Goal: Communication & Community: Ask a question

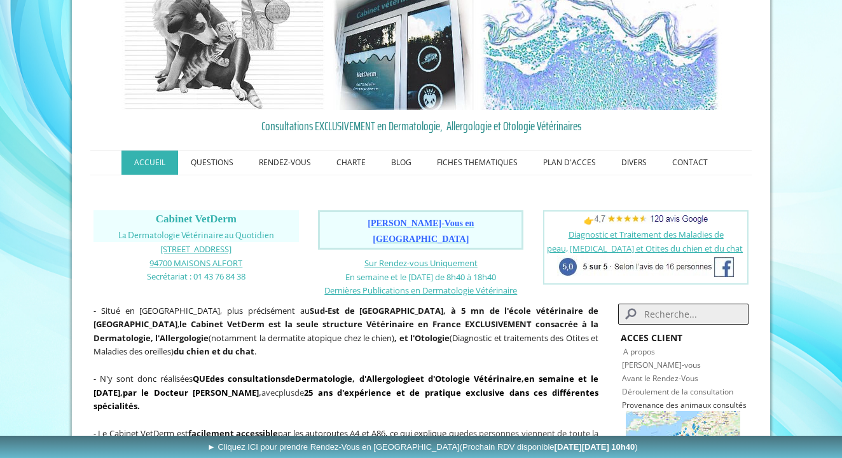
scroll to position [80, 0]
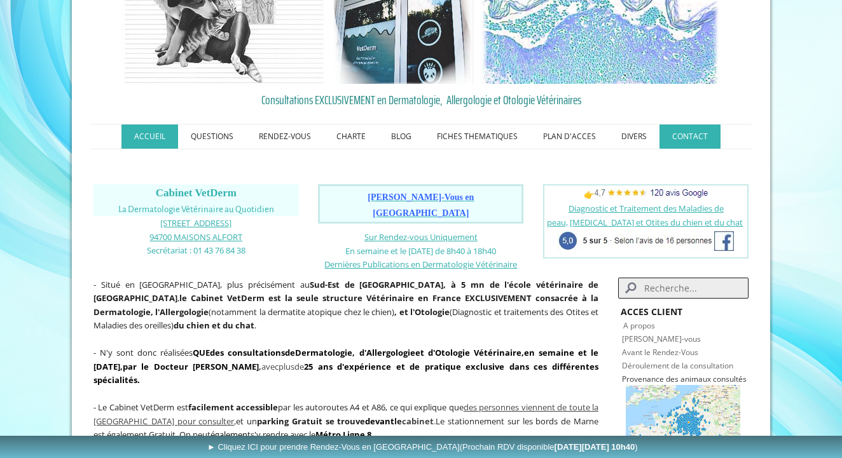
click at [675, 142] on link "CONTACT" at bounding box center [689, 137] width 61 height 24
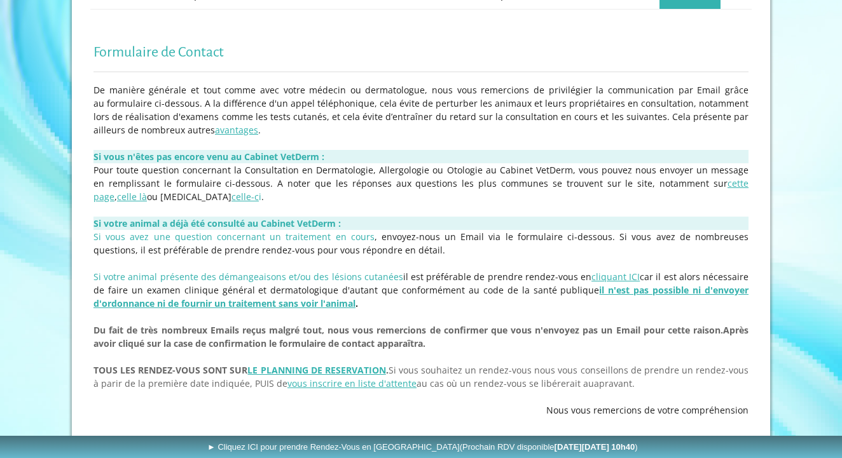
scroll to position [223, 0]
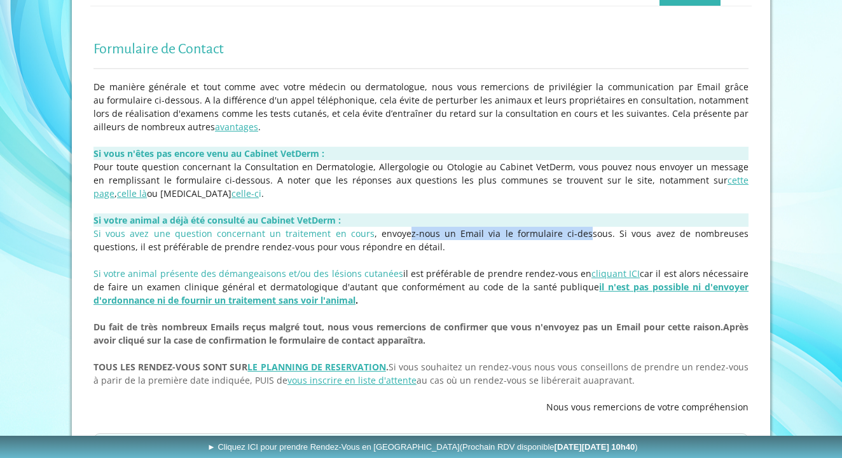
drag, startPoint x: 387, startPoint y: 233, endPoint x: 551, endPoint y: 235, distance: 163.4
click at [551, 235] on span "Si vous avez une question concernant un traitement en cours , envoyez-nous un E…" at bounding box center [420, 240] width 655 height 25
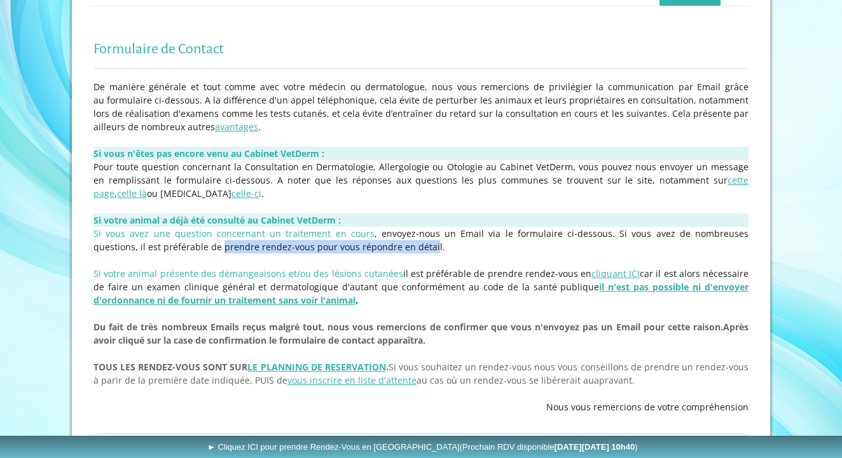
drag, startPoint x: 166, startPoint y: 245, endPoint x: 376, endPoint y: 250, distance: 209.9
click at [376, 250] on span "Si vous avez une question concernant un traitement en cours , envoyez-nous un E…" at bounding box center [420, 240] width 655 height 25
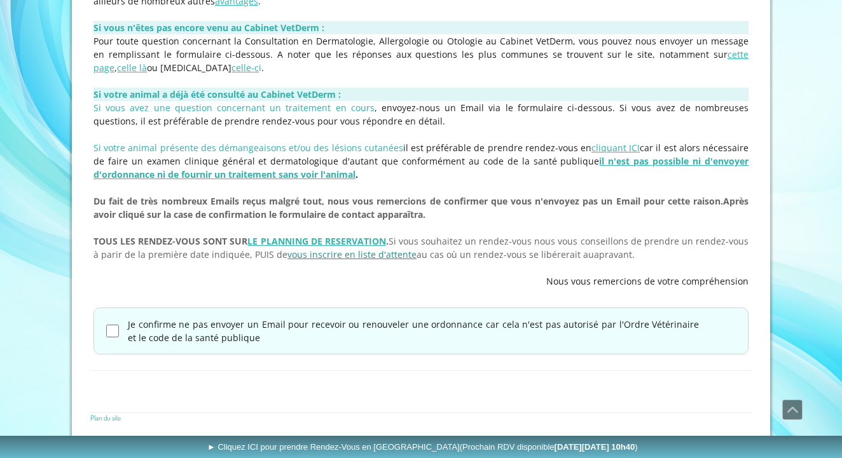
scroll to position [348, 0]
click at [109, 327] on input "Je confirme ne pas envoyer un Email pour recevoir ou renouveler une ordonnance …" at bounding box center [112, 332] width 13 height 13
checkbox input "true"
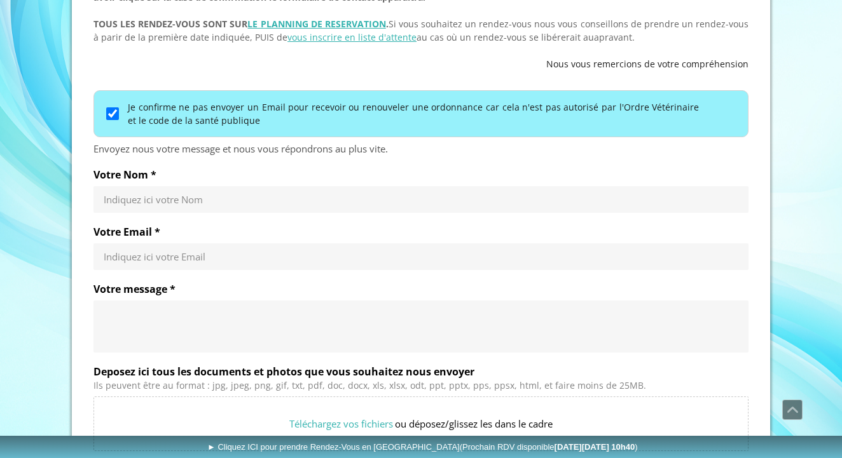
scroll to position [570, 0]
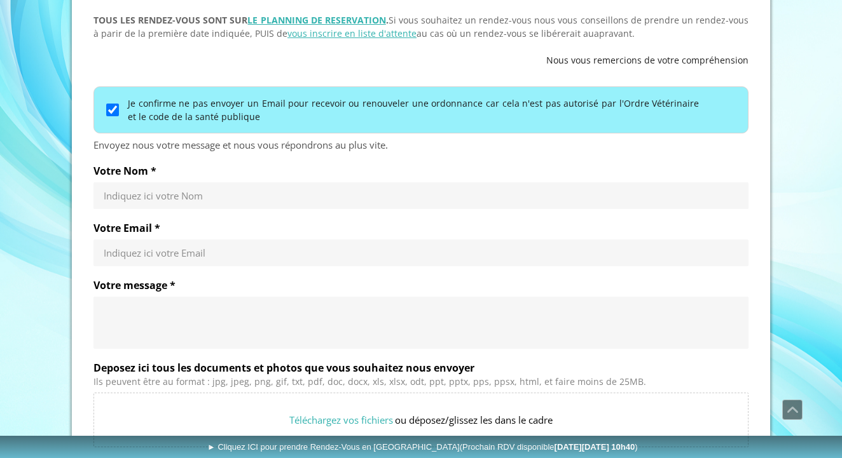
click at [160, 181] on div "Votre Nom * Indiquez ici votre Nom" at bounding box center [420, 187] width 655 height 45
click at [167, 202] on div "Indiquez ici votre Nom" at bounding box center [420, 195] width 655 height 27
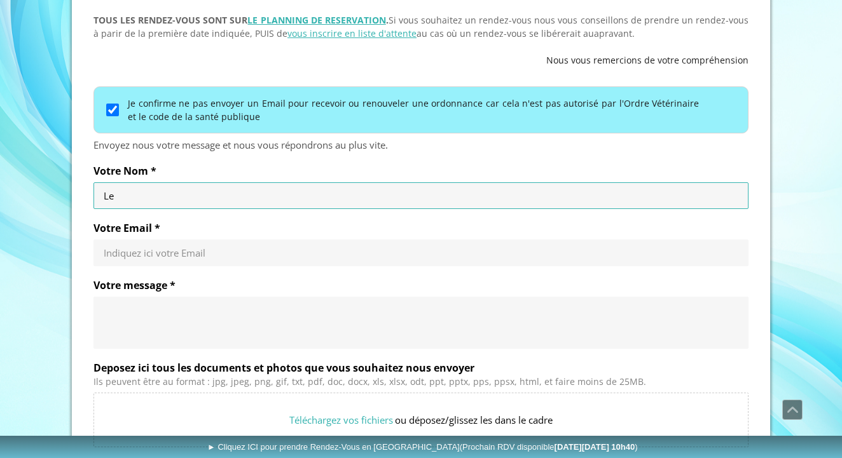
type input "L"
type input "[PERSON_NAME]"
click at [157, 245] on div "Indiquez ici votre Email" at bounding box center [420, 253] width 655 height 27
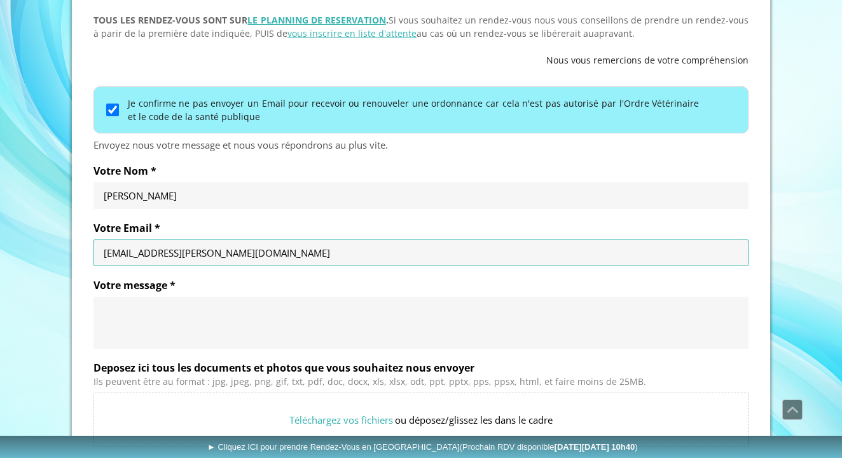
type input "[EMAIL_ADDRESS][PERSON_NAME][DOMAIN_NAME]"
click at [143, 304] on div at bounding box center [421, 323] width 635 height 38
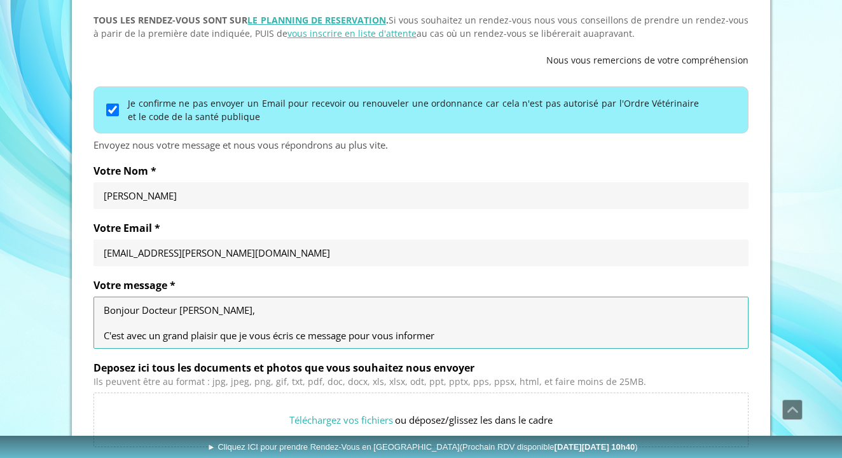
drag, startPoint x: 463, startPoint y: 334, endPoint x: 458, endPoint y: 339, distance: 7.2
click at [458, 339] on textarea "Bonjour Docteur [PERSON_NAME], C'est avec un grand plaisir que je vous écris ce…" at bounding box center [421, 323] width 635 height 38
click at [452, 335] on textarea "Bonjour Docteur [PERSON_NAME], C'est avec un grand plaisir que je vous écris ce…" at bounding box center [421, 323] width 635 height 38
click at [352, 336] on textarea "Bonjour Docteur [PERSON_NAME], C'est avec un grand plaisir que je vous écris ce…" at bounding box center [421, 323] width 635 height 38
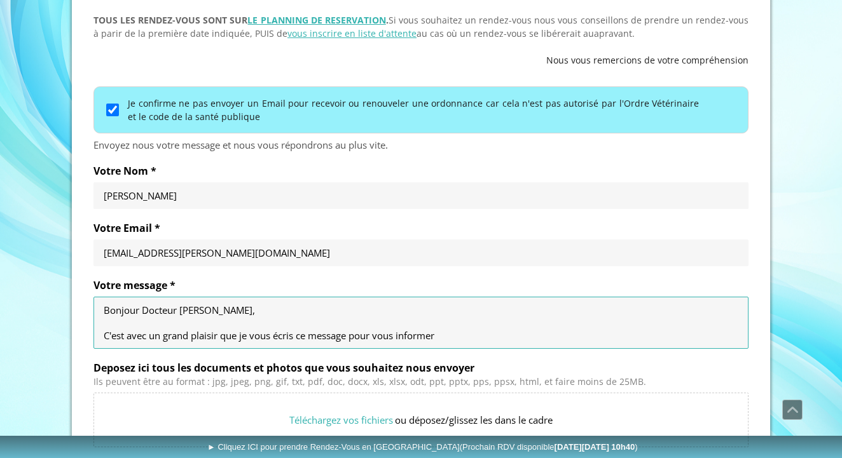
drag, startPoint x: 351, startPoint y: 336, endPoint x: 240, endPoint y: 340, distance: 110.7
click at [240, 340] on textarea "Bonjour Docteur [PERSON_NAME], C'est avec un grand plaisir que je vous écris ce…" at bounding box center [421, 323] width 635 height 38
click at [465, 339] on textarea "Bonjour Docteur [PERSON_NAME], C'est avec un grand plaisir que je vous écris ce…" at bounding box center [421, 323] width 635 height 38
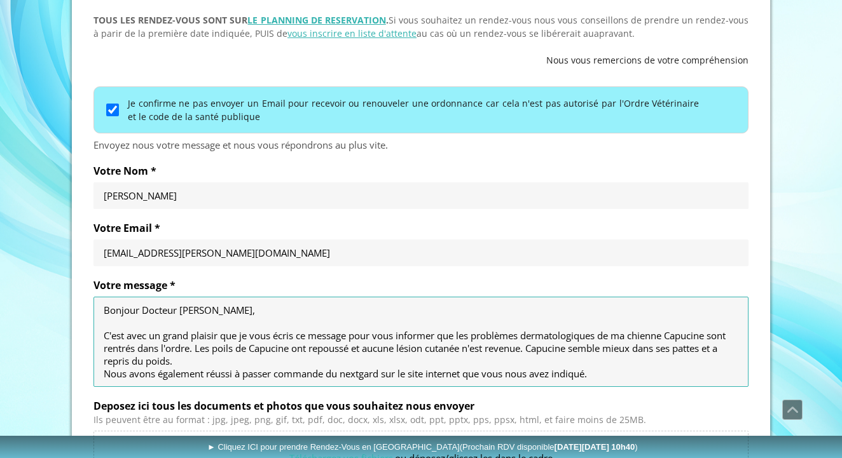
scroll to position [13, 0]
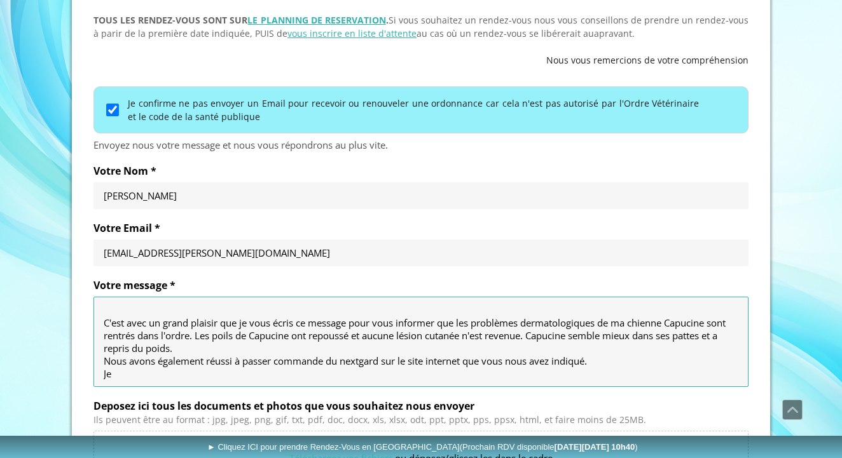
drag, startPoint x: 439, startPoint y: 323, endPoint x: 275, endPoint y: 326, distance: 163.4
click at [275, 326] on textarea "Bonjour Docteur [PERSON_NAME], C'est avec un grand plaisir que je vous écris ce…" at bounding box center [421, 342] width 635 height 76
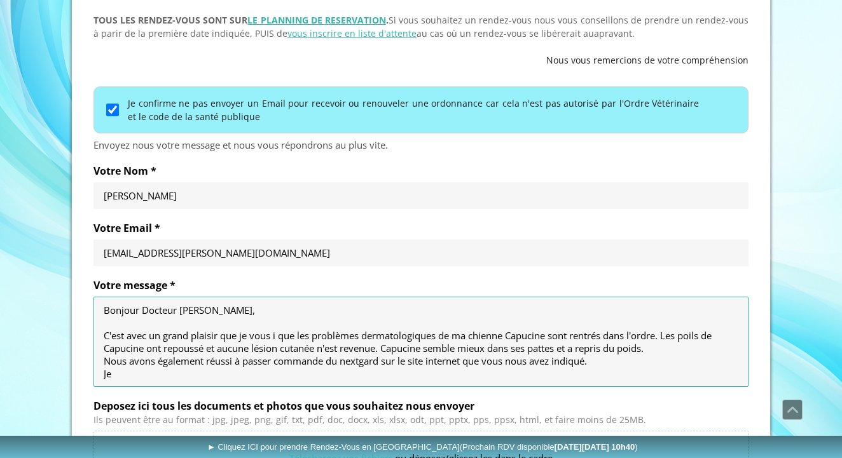
scroll to position [0, 0]
click at [703, 335] on textarea "Bonjour Docteur [PERSON_NAME], C'est avec un grand plaisir que je vous informe …" at bounding box center [421, 342] width 635 height 76
drag, startPoint x: 265, startPoint y: 353, endPoint x: 422, endPoint y: 347, distance: 156.5
click at [422, 347] on textarea "Bonjour Docteur [PERSON_NAME], C'est avec un grand plaisir que je vous informe …" at bounding box center [421, 342] width 635 height 76
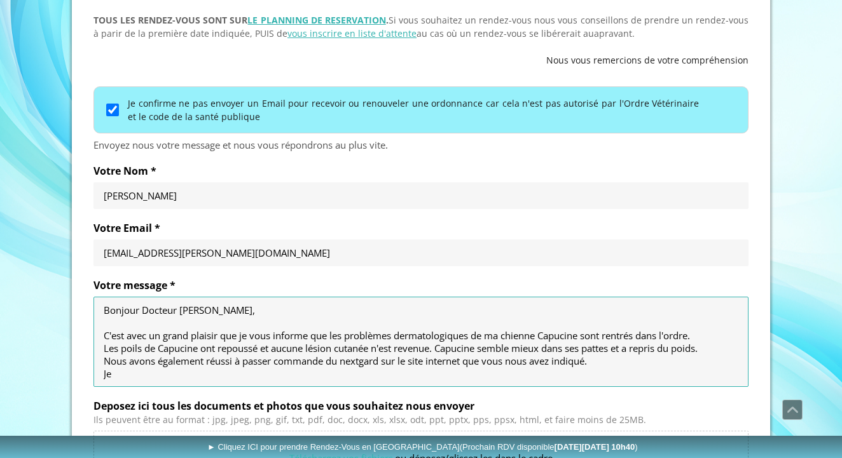
drag, startPoint x: 164, startPoint y: 325, endPoint x: 518, endPoint y: 329, distance: 354.2
click at [518, 329] on textarea "Bonjour Docteur [PERSON_NAME], C'est avec un grand plaisir que je vous informe …" at bounding box center [421, 342] width 635 height 76
drag, startPoint x: 157, startPoint y: 350, endPoint x: 434, endPoint y: 348, distance: 277.2
click at [434, 348] on textarea "Bonjour Docteur [PERSON_NAME], C'est avec un grand plaisir que je vous informe …" at bounding box center [421, 342] width 635 height 76
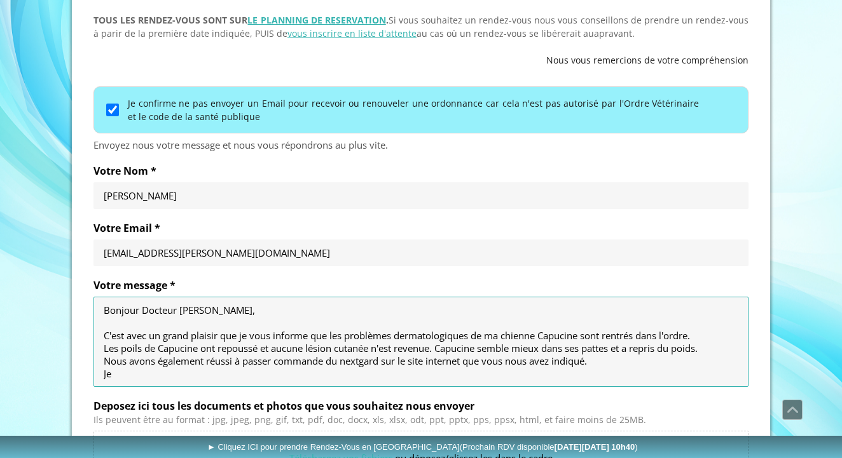
click at [434, 348] on textarea "Bonjour Docteur [PERSON_NAME], C'est avec un grand plaisir que je vous informe …" at bounding box center [421, 342] width 635 height 76
click at [161, 370] on textarea "Bonjour Docteur [PERSON_NAME], C'est avec un grand plaisir que je vous informe …" at bounding box center [421, 342] width 635 height 76
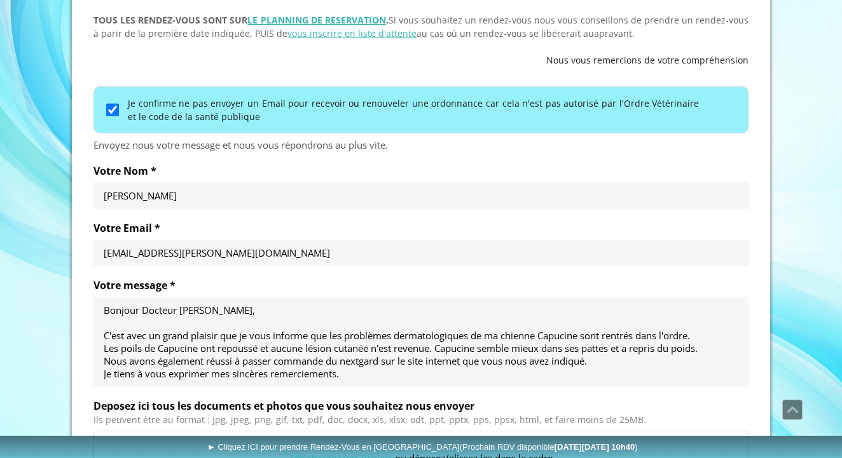
drag, startPoint x: 103, startPoint y: 334, endPoint x: 198, endPoint y: 334, distance: 94.7
click at [198, 334] on div "Bonjour Docteur [PERSON_NAME], C'est avec un grand plaisir que je vous informe …" at bounding box center [420, 342] width 655 height 90
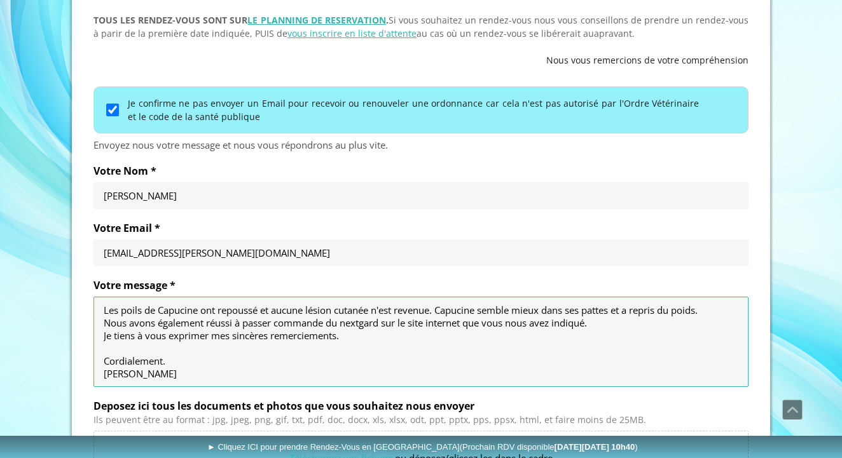
drag, startPoint x: 198, startPoint y: 334, endPoint x: 202, endPoint y: 356, distance: 22.0
click at [202, 356] on textarea "Bonjour Docteur [PERSON_NAME], C'est avec un grand plaisir que je vous informe …" at bounding box center [421, 342] width 635 height 76
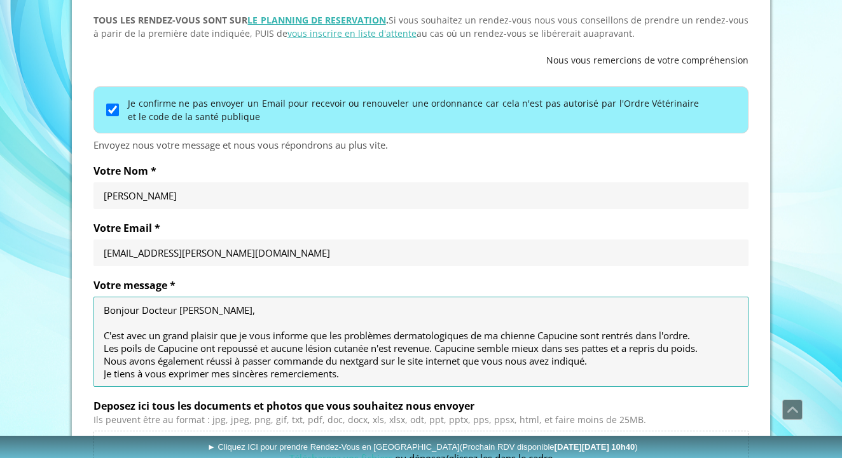
scroll to position [0, 0]
click at [161, 336] on textarea "Bonjour Docteur [PERSON_NAME], C'est avec un grand plaisir que je vous informe …" at bounding box center [421, 342] width 635 height 76
drag, startPoint x: 420, startPoint y: 336, endPoint x: 577, endPoint y: 334, distance: 157.0
click at [577, 334] on textarea "Bonjour Docteur [PERSON_NAME], C'est avec grand plaisir que je vous informe que…" at bounding box center [421, 342] width 635 height 76
drag, startPoint x: 106, startPoint y: 334, endPoint x: 296, endPoint y: 336, distance: 190.1
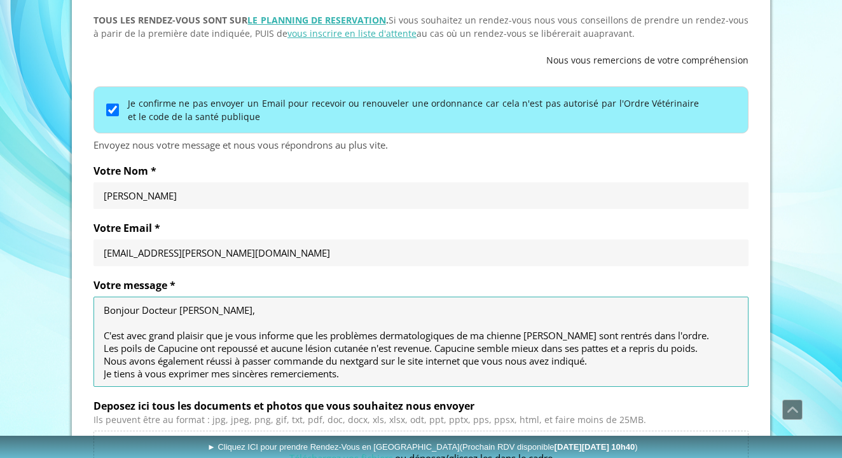
click at [297, 336] on textarea "Bonjour Docteur [PERSON_NAME], C'est avec grand plaisir que je vous informe que…" at bounding box center [421, 342] width 635 height 76
click at [296, 336] on textarea "Bonjour Docteur [PERSON_NAME], C'est avec grand plaisir que je vous informe que…" at bounding box center [421, 342] width 635 height 76
drag, startPoint x: 231, startPoint y: 336, endPoint x: 410, endPoint y: 336, distance: 178.7
click at [410, 336] on textarea "Bonjour Docteur [PERSON_NAME], C'est avec grand plaisir que je vous informe que…" at bounding box center [421, 342] width 635 height 76
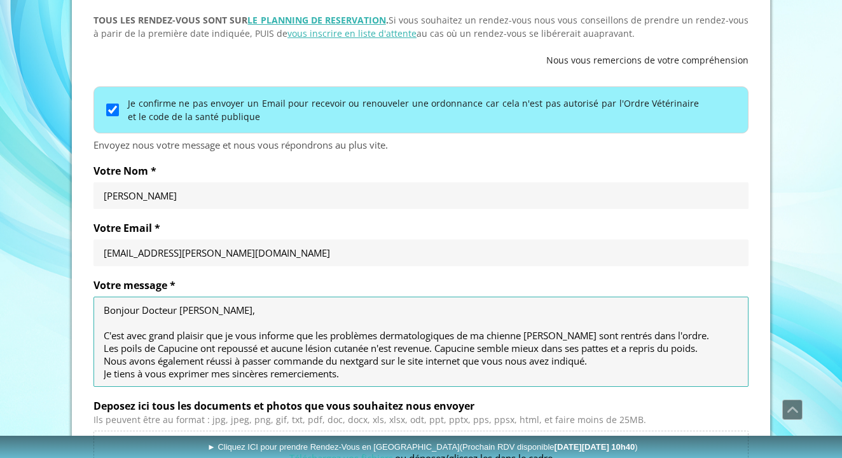
click at [230, 335] on textarea "Bonjour Docteur [PERSON_NAME], C'est avec grand plaisir que je vous informe que…" at bounding box center [421, 342] width 635 height 76
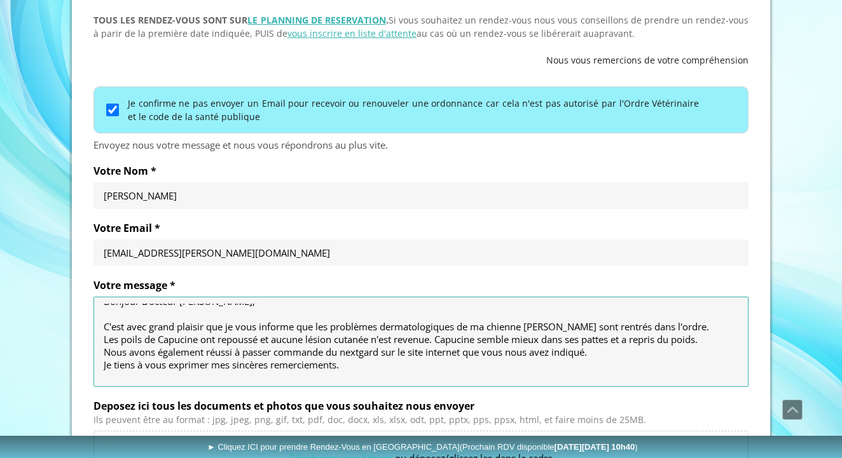
scroll to position [10, 0]
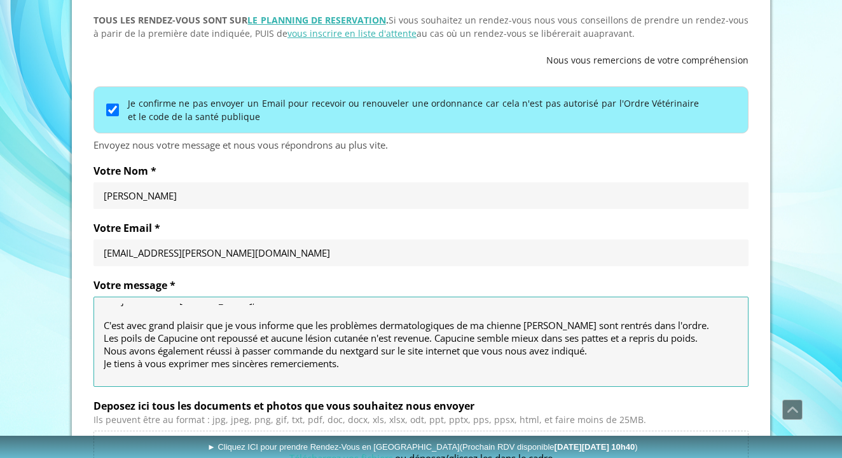
drag, startPoint x: 146, startPoint y: 338, endPoint x: 317, endPoint y: 338, distance: 171.0
click at [317, 338] on textarea "Bonjour Docteur [PERSON_NAME], C'est avec grand plaisir que je vous informe que…" at bounding box center [421, 342] width 635 height 76
click at [204, 357] on textarea "Bonjour Docteur [PERSON_NAME], C'est avec grand plaisir que je vous informe que…" at bounding box center [421, 342] width 635 height 76
drag, startPoint x: 123, startPoint y: 353, endPoint x: 322, endPoint y: 353, distance: 198.4
click at [322, 353] on textarea "Bonjour Docteur [PERSON_NAME], C'est avec grand plaisir que je vous informe que…" at bounding box center [421, 342] width 635 height 76
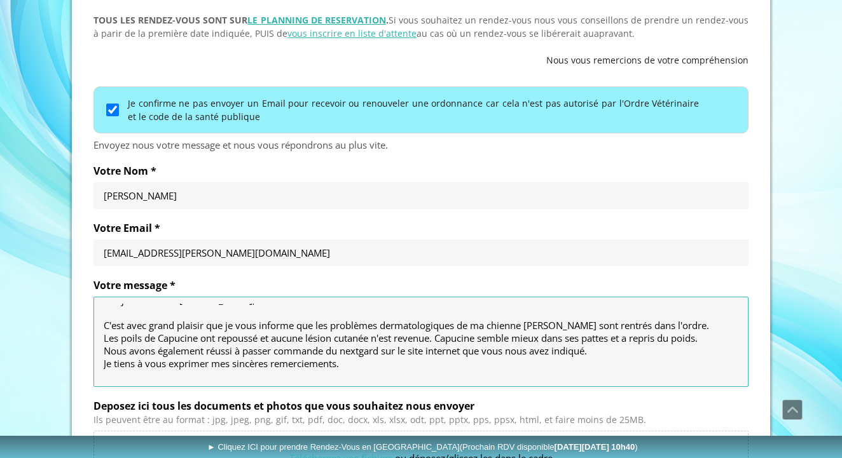
click at [322, 353] on textarea "Bonjour Docteur [PERSON_NAME], C'est avec grand plaisir que je vous informe que…" at bounding box center [421, 342] width 635 height 76
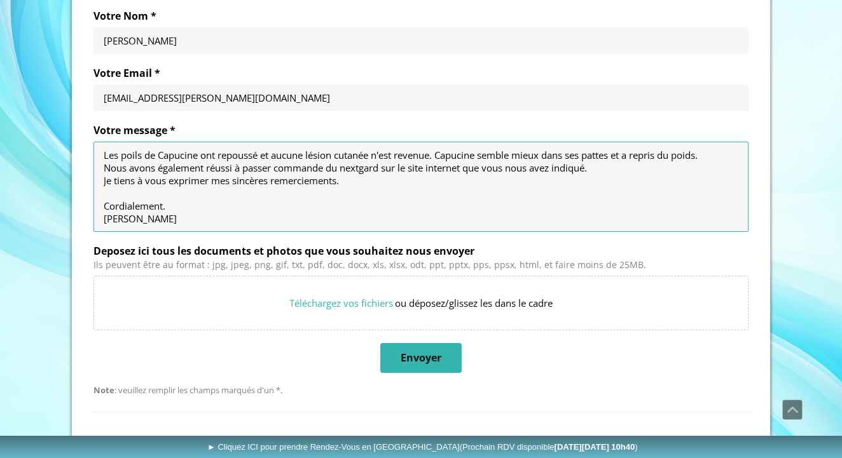
scroll to position [737, 0]
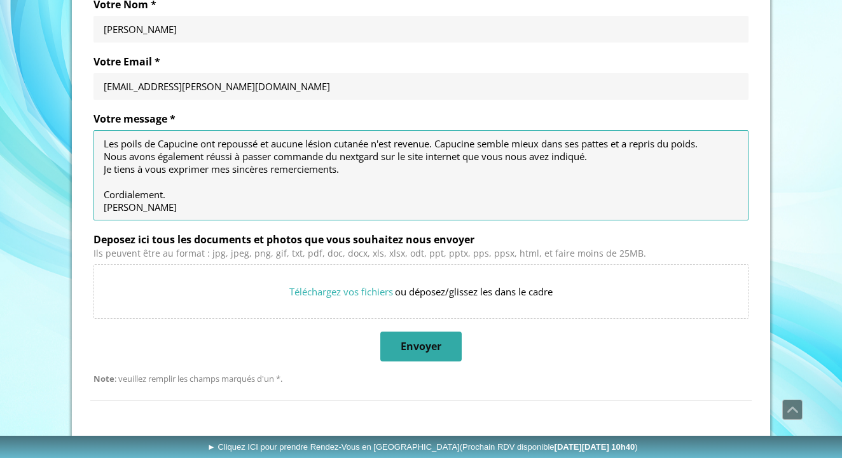
type textarea "Bonjour Docteur [PERSON_NAME], C'est avec grand plaisir que je vous informe que…"
click at [425, 349] on span "Envoyer" at bounding box center [421, 346] width 41 height 13
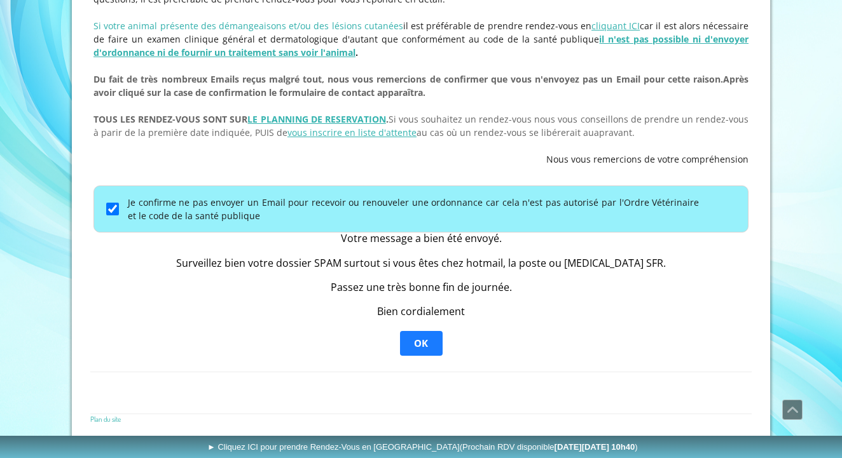
scroll to position [470, 0]
click at [413, 339] on span "OK" at bounding box center [421, 344] width 40 height 23
